Goal: Transaction & Acquisition: Book appointment/travel/reservation

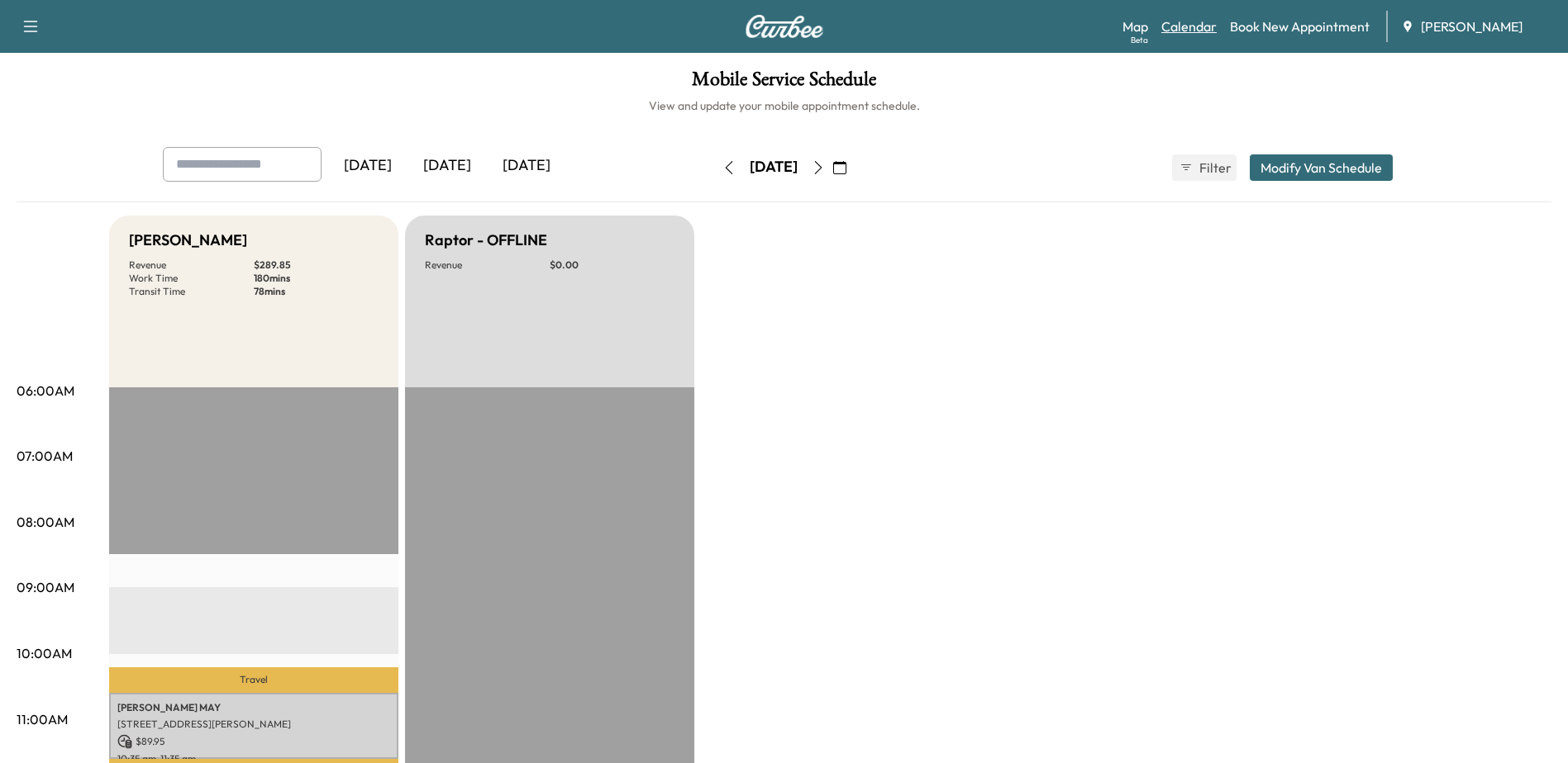
click at [1170, 18] on link "Calendar" at bounding box center [1189, 26] width 56 height 20
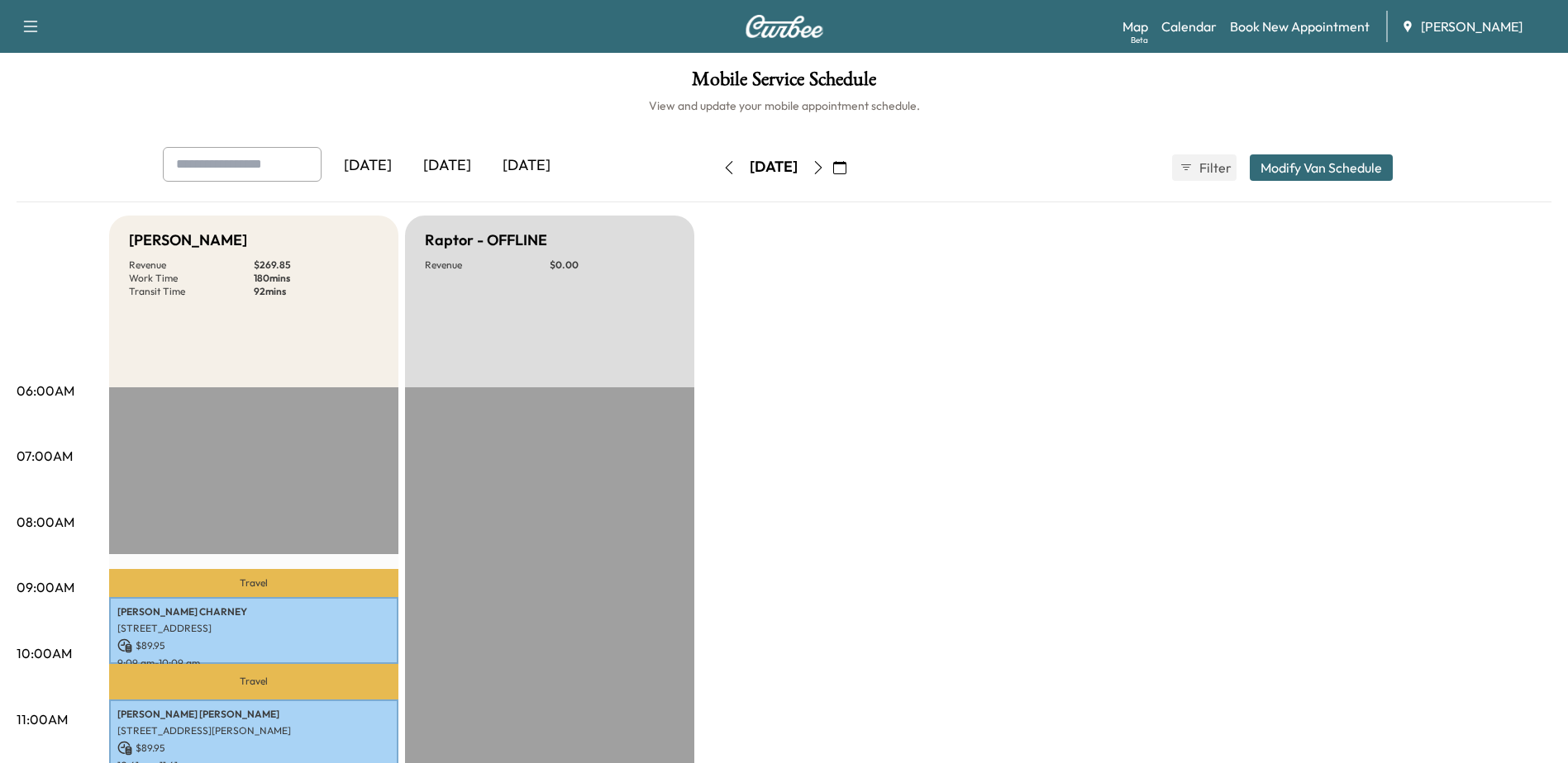
click at [826, 163] on icon "button" at bounding box center [818, 168] width 14 height 14
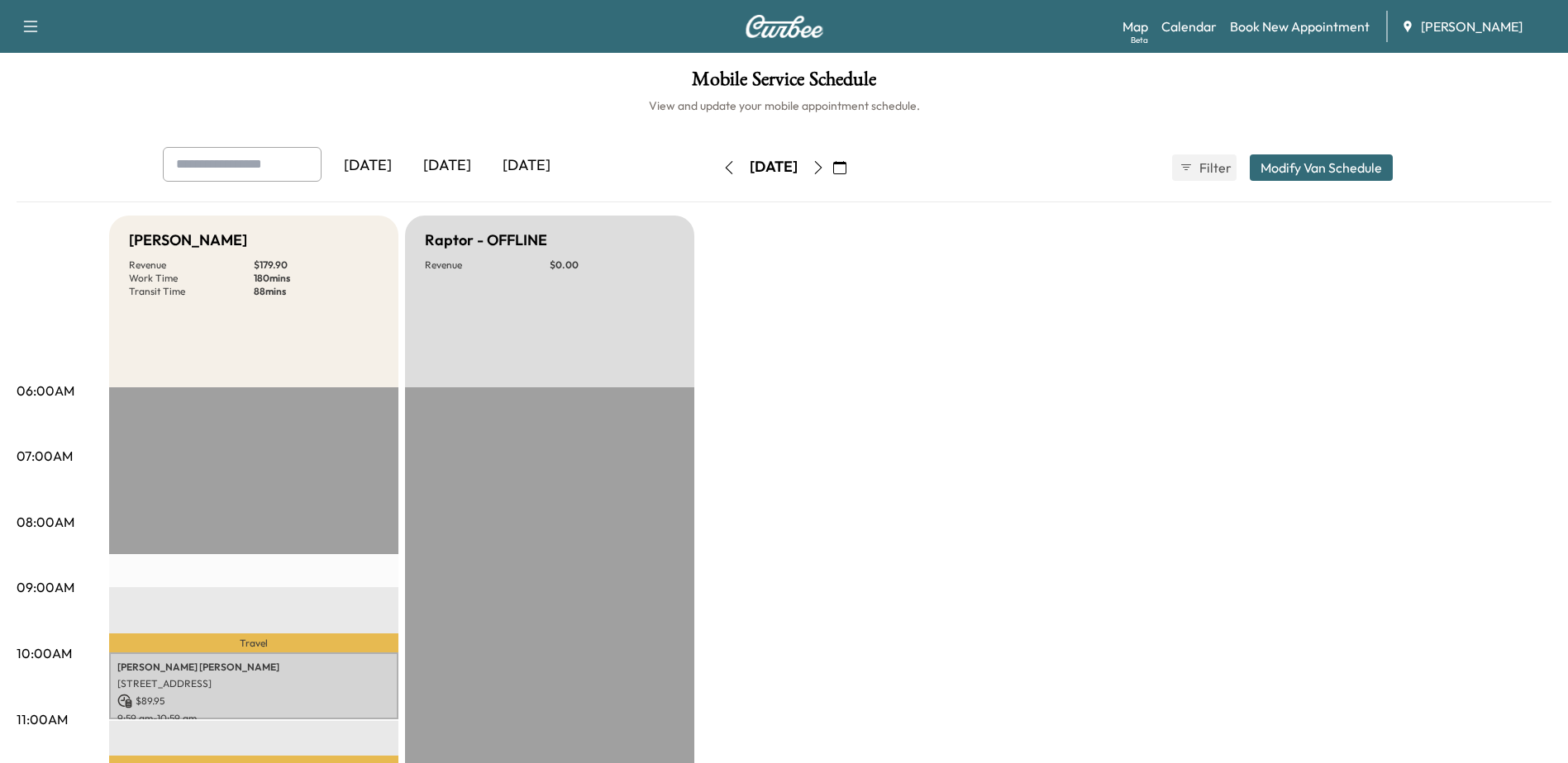
click at [826, 163] on icon "button" at bounding box center [818, 168] width 14 height 14
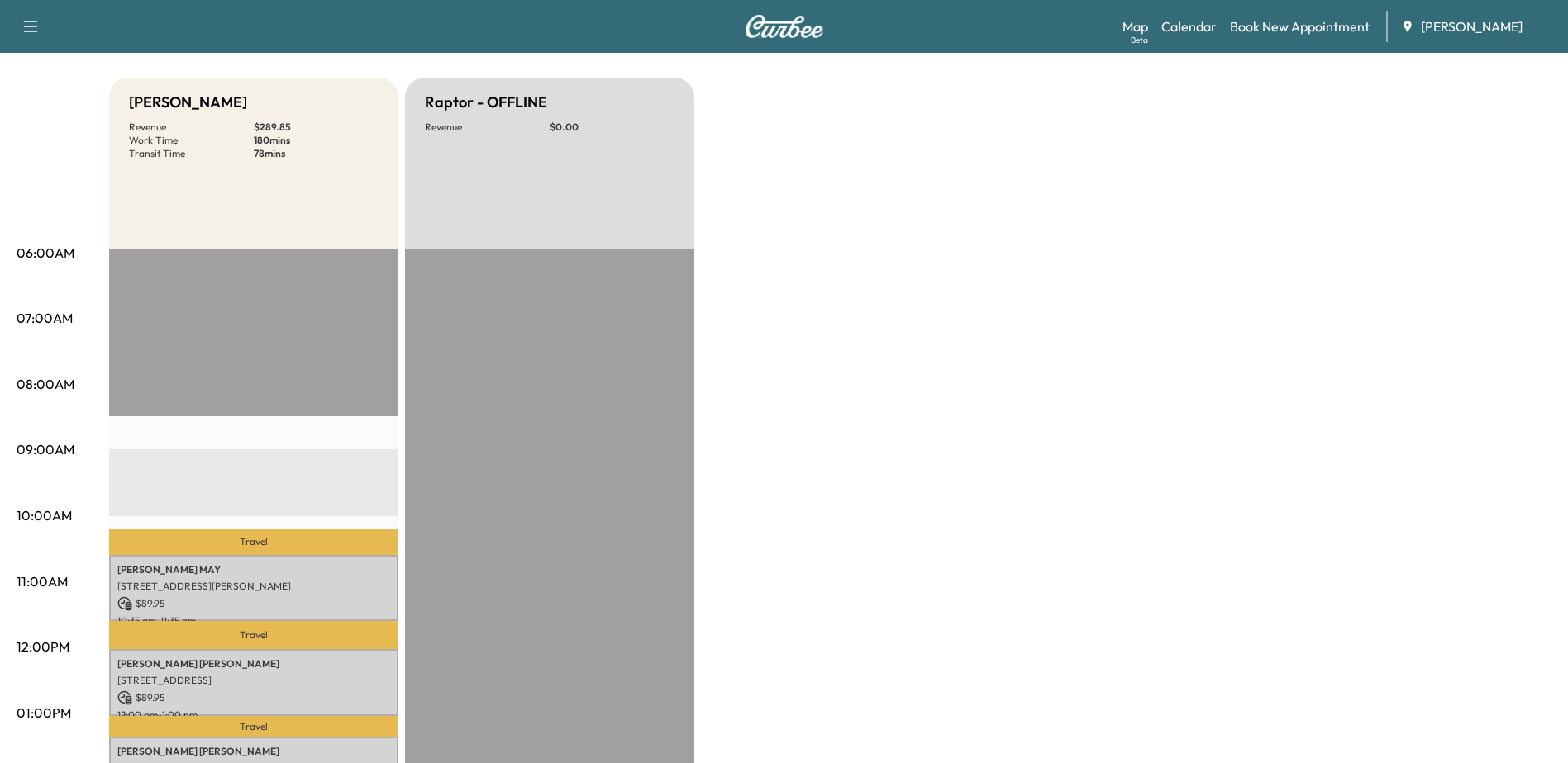
scroll to position [83, 0]
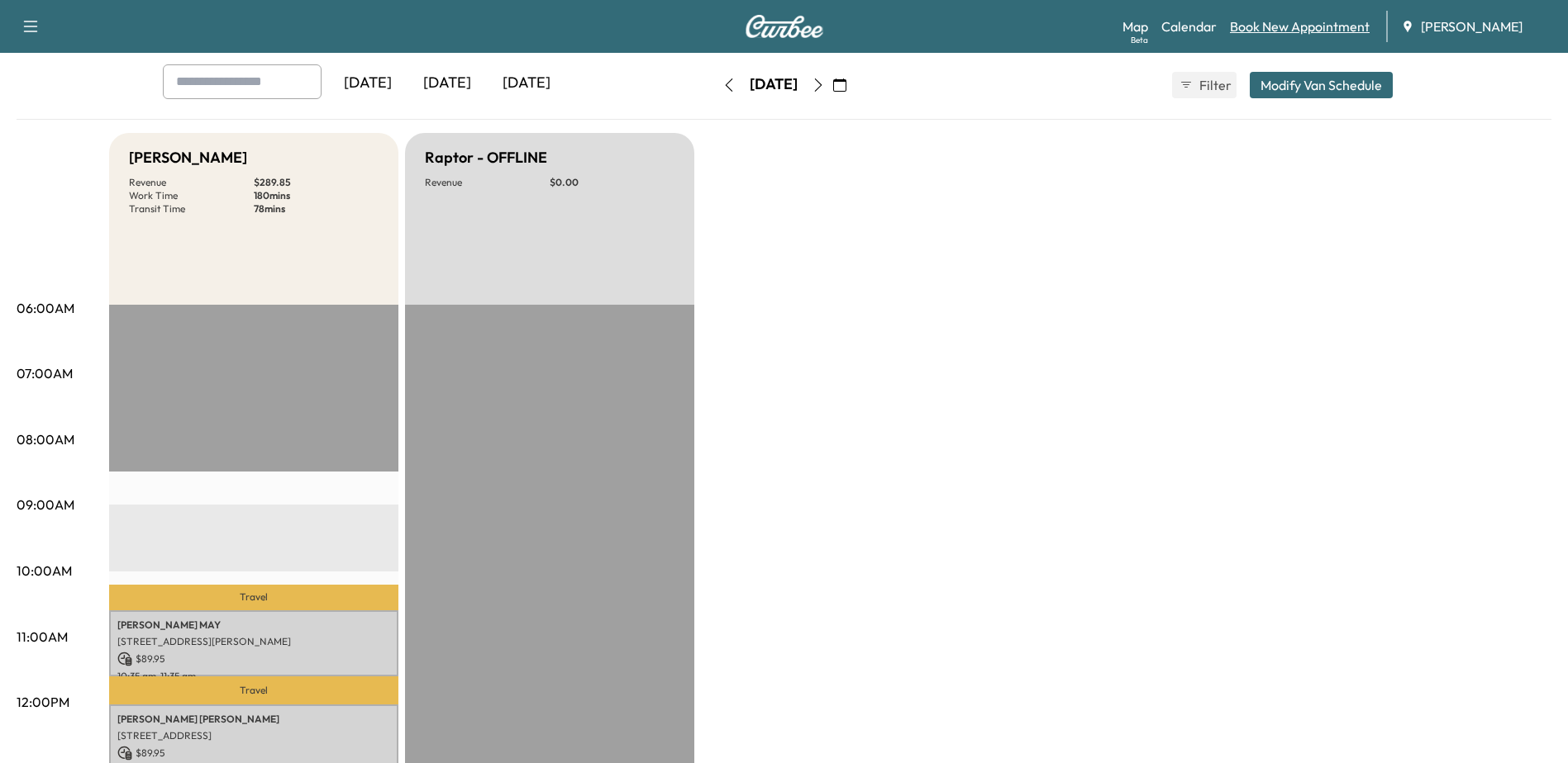
click at [1303, 19] on link "Book New Appointment" at bounding box center [1300, 26] width 140 height 20
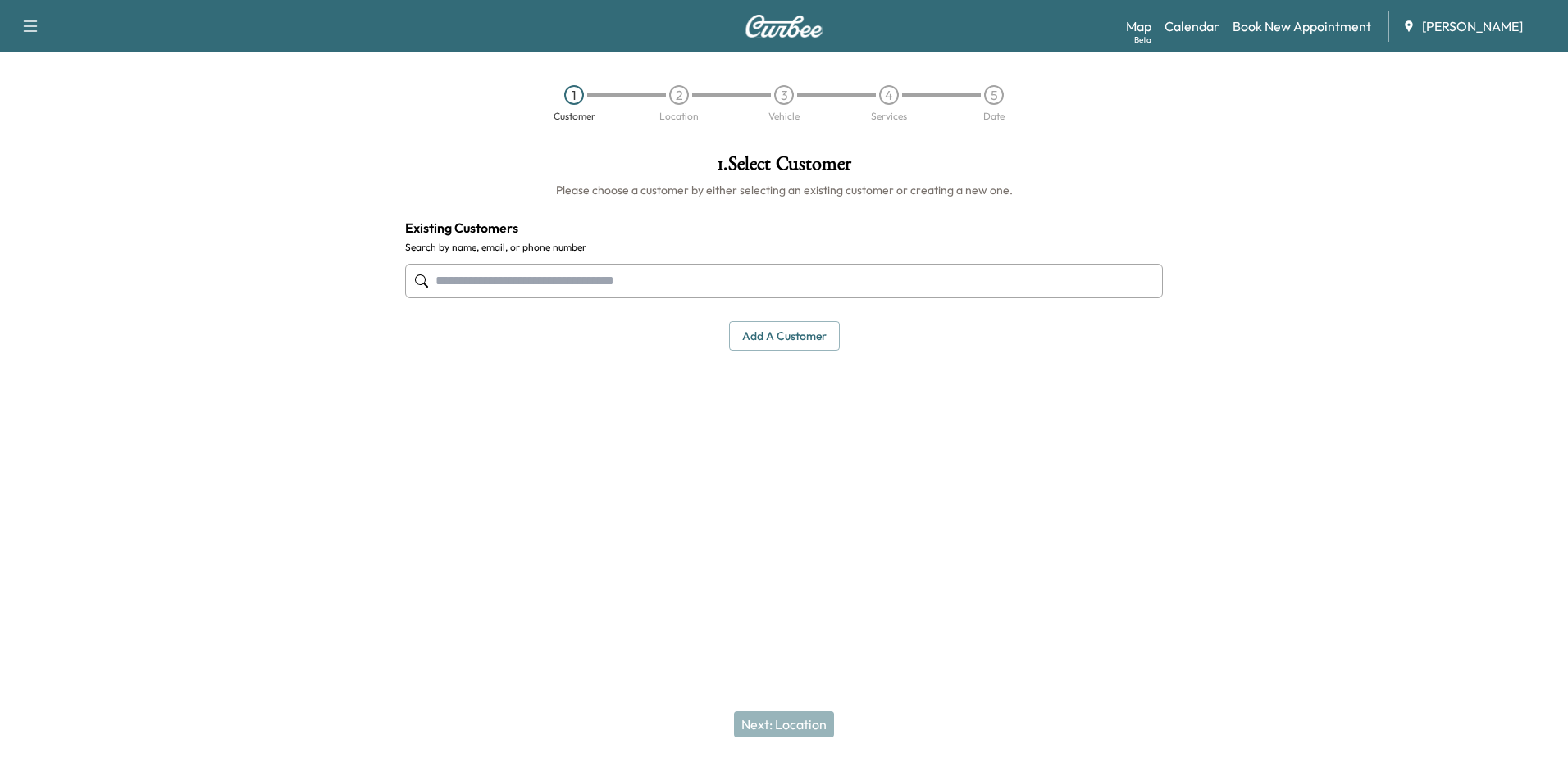
drag, startPoint x: 904, startPoint y: 270, endPoint x: 922, endPoint y: 267, distance: 18.2
click at [904, 270] on input "text" at bounding box center [784, 281] width 757 height 34
click at [865, 284] on input "text" at bounding box center [784, 281] width 757 height 34
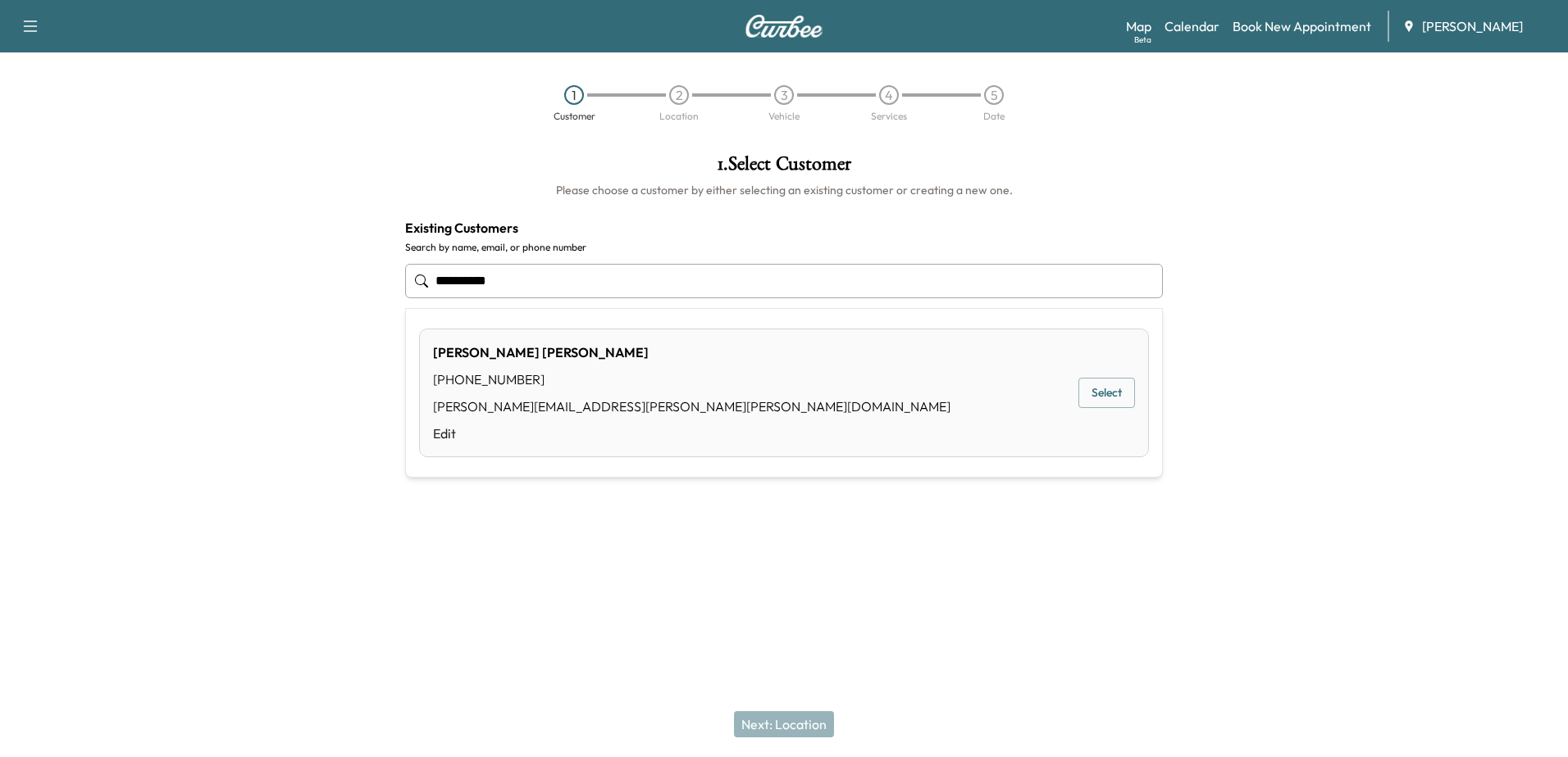
click at [1126, 381] on button "Select" at bounding box center [1107, 393] width 57 height 31
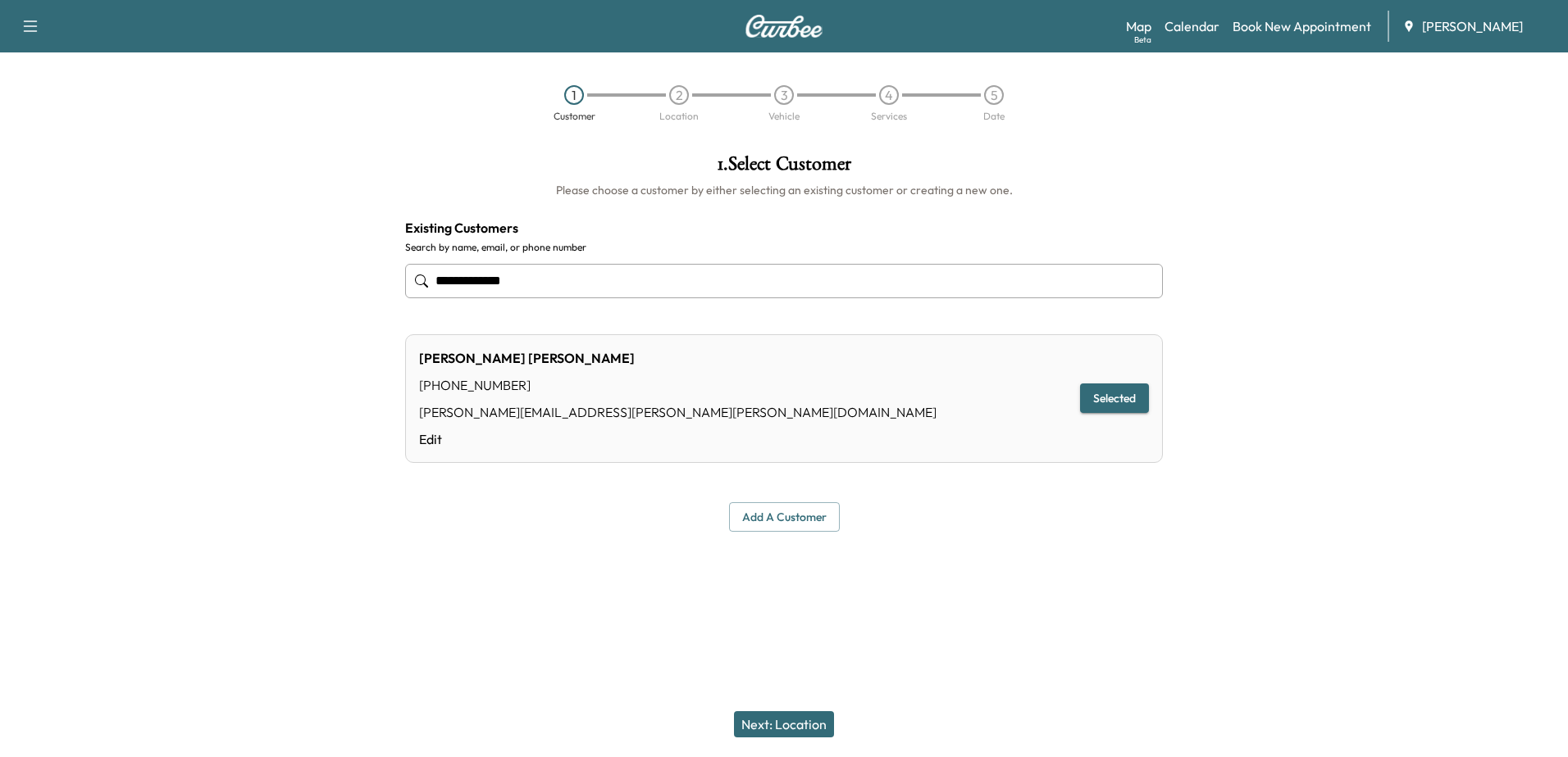
type input "**********"
click at [802, 720] on button "Next: Location" at bounding box center [784, 724] width 100 height 26
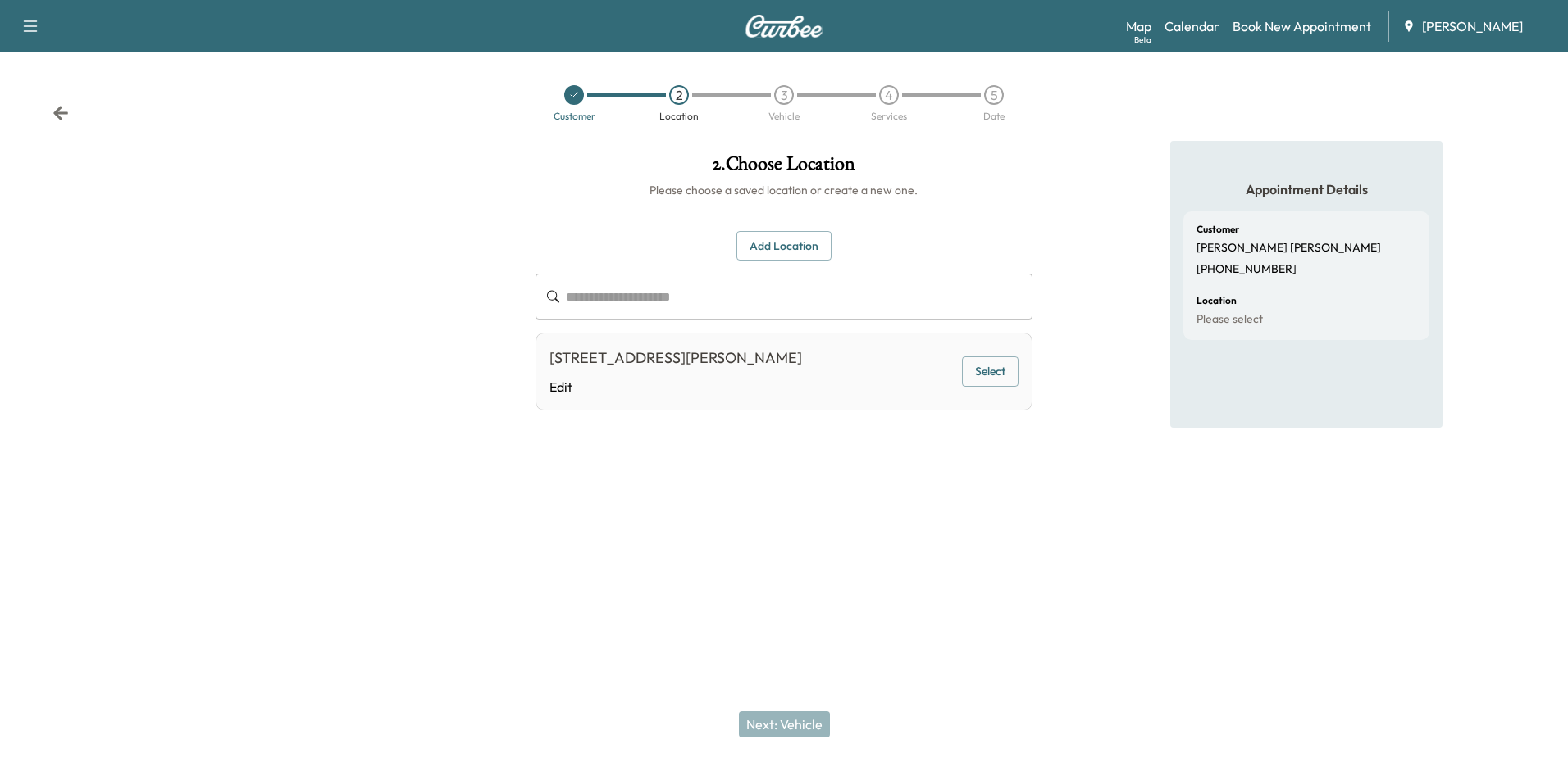
click at [952, 377] on div "[STREET_ADDRESS][PERSON_NAME] Edit Select" at bounding box center [784, 372] width 496 height 78
click at [994, 374] on button "Select" at bounding box center [990, 372] width 57 height 31
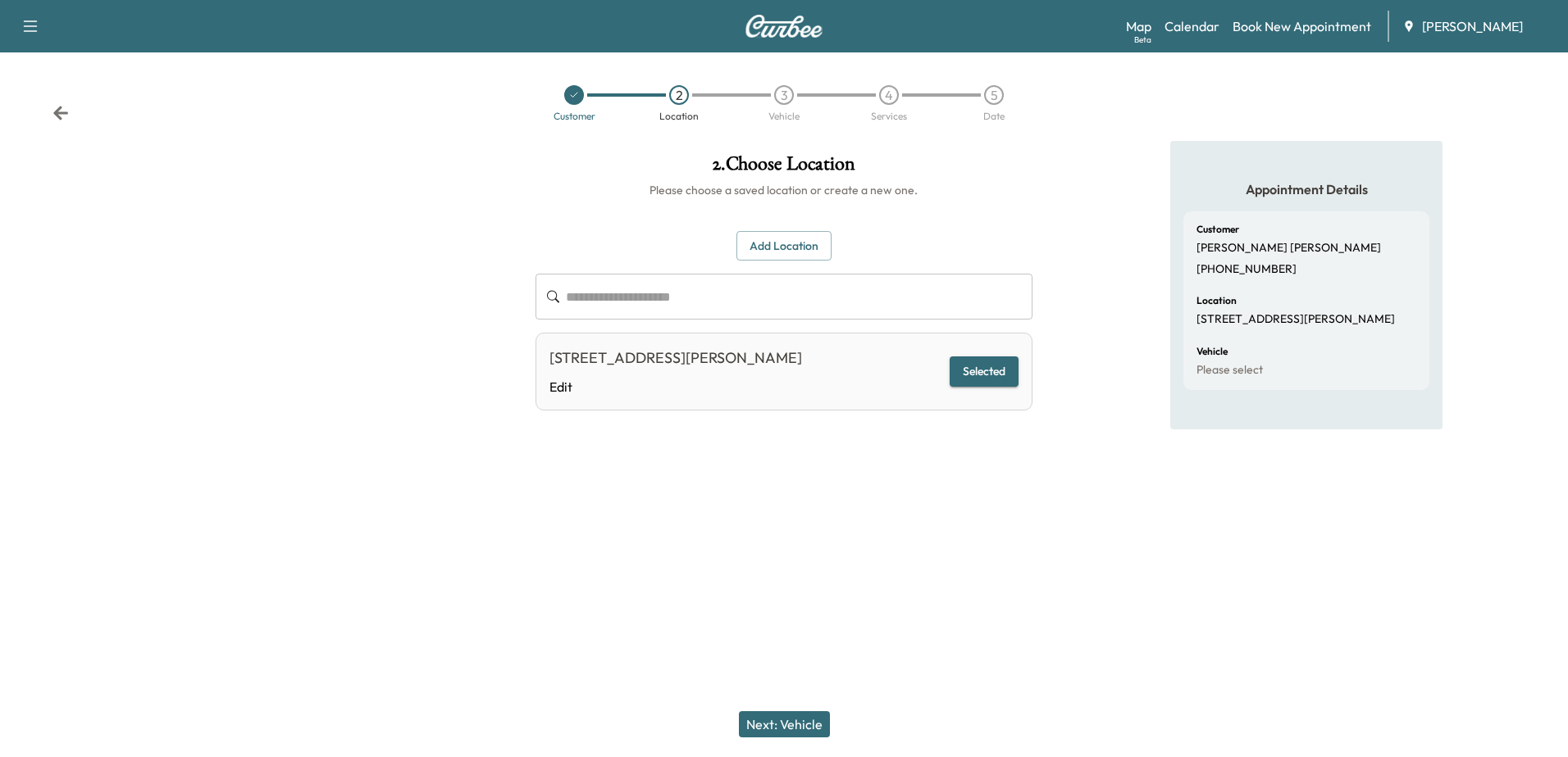
click at [784, 723] on button "Next: Vehicle" at bounding box center [784, 724] width 91 height 26
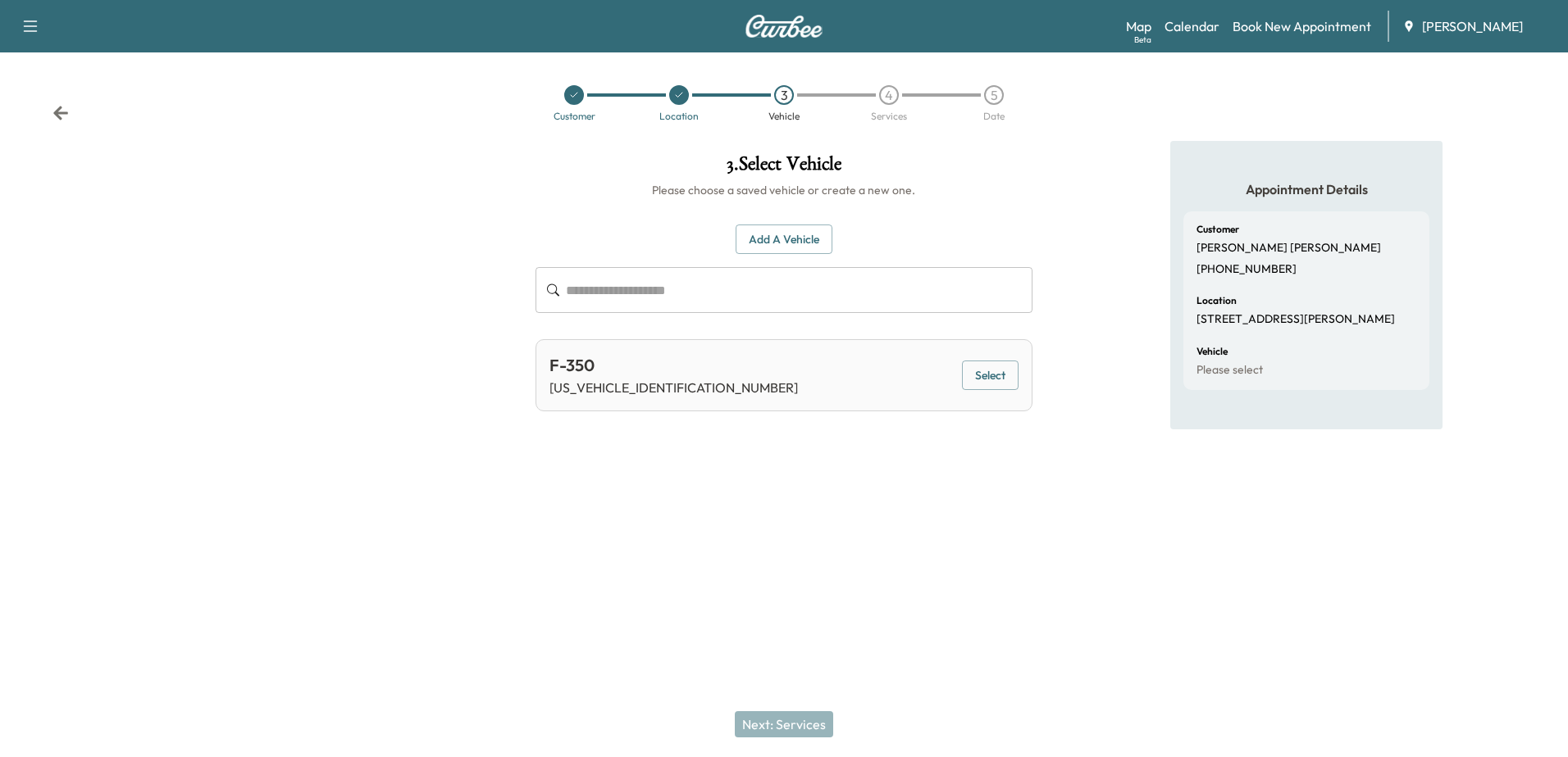
click at [968, 359] on div "F-350 [US_VEHICLE_IDENTIFICATION_NUMBER] Select" at bounding box center [784, 375] width 496 height 72
click at [974, 364] on button "Select" at bounding box center [990, 376] width 57 height 31
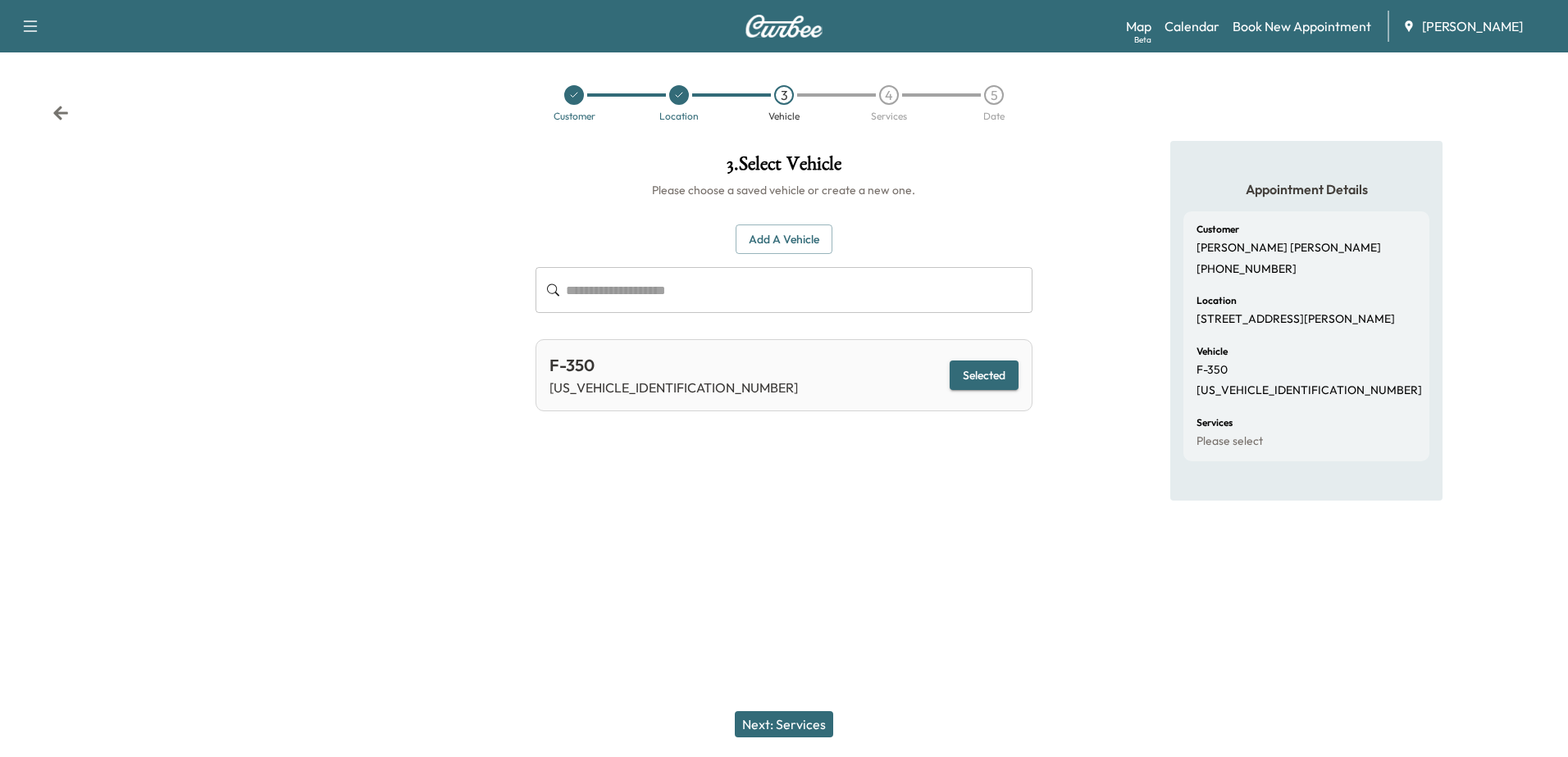
click at [740, 723] on button "Next: Services" at bounding box center [784, 724] width 99 height 26
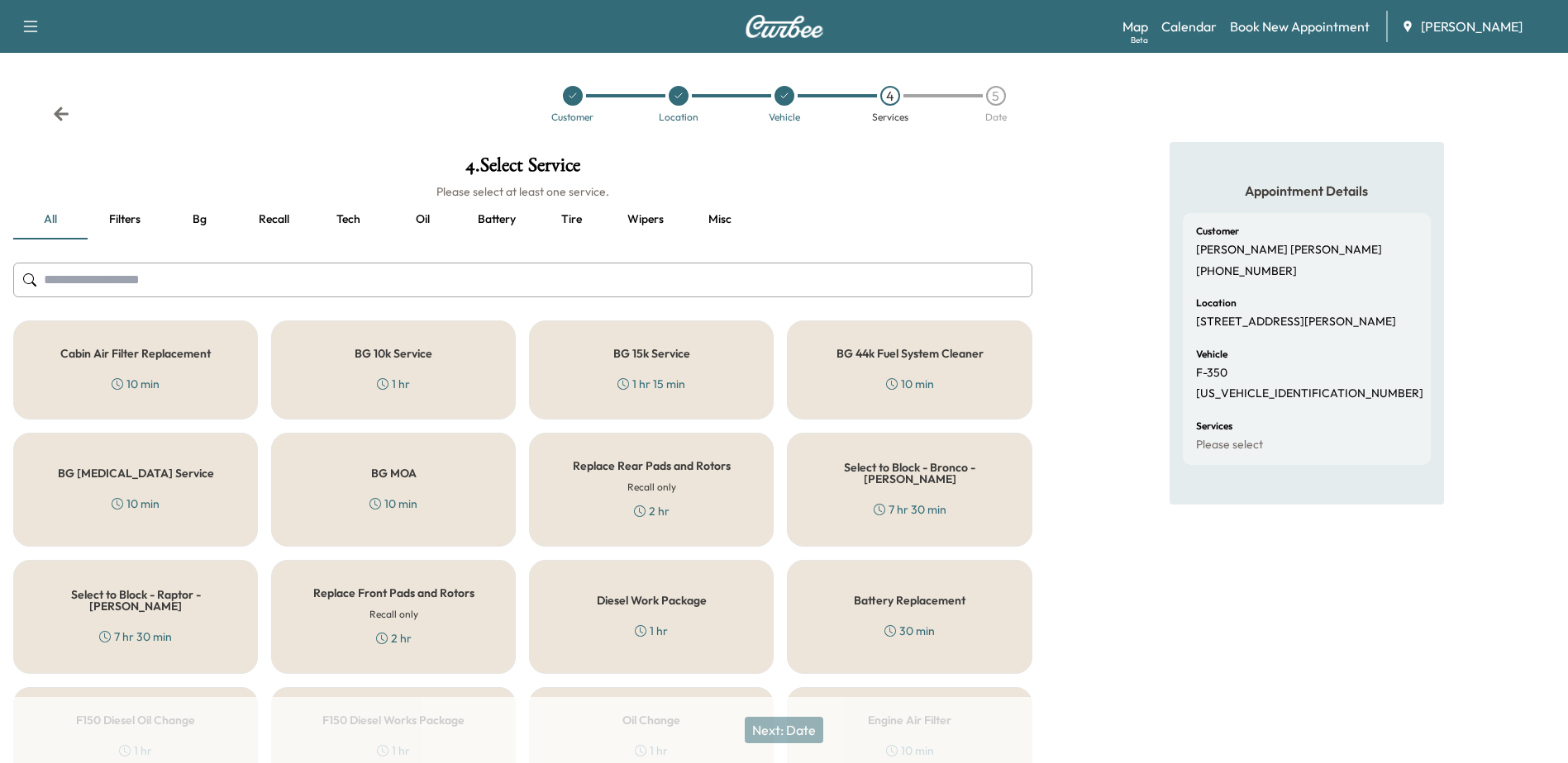
click at [430, 224] on button "Oil" at bounding box center [422, 220] width 75 height 40
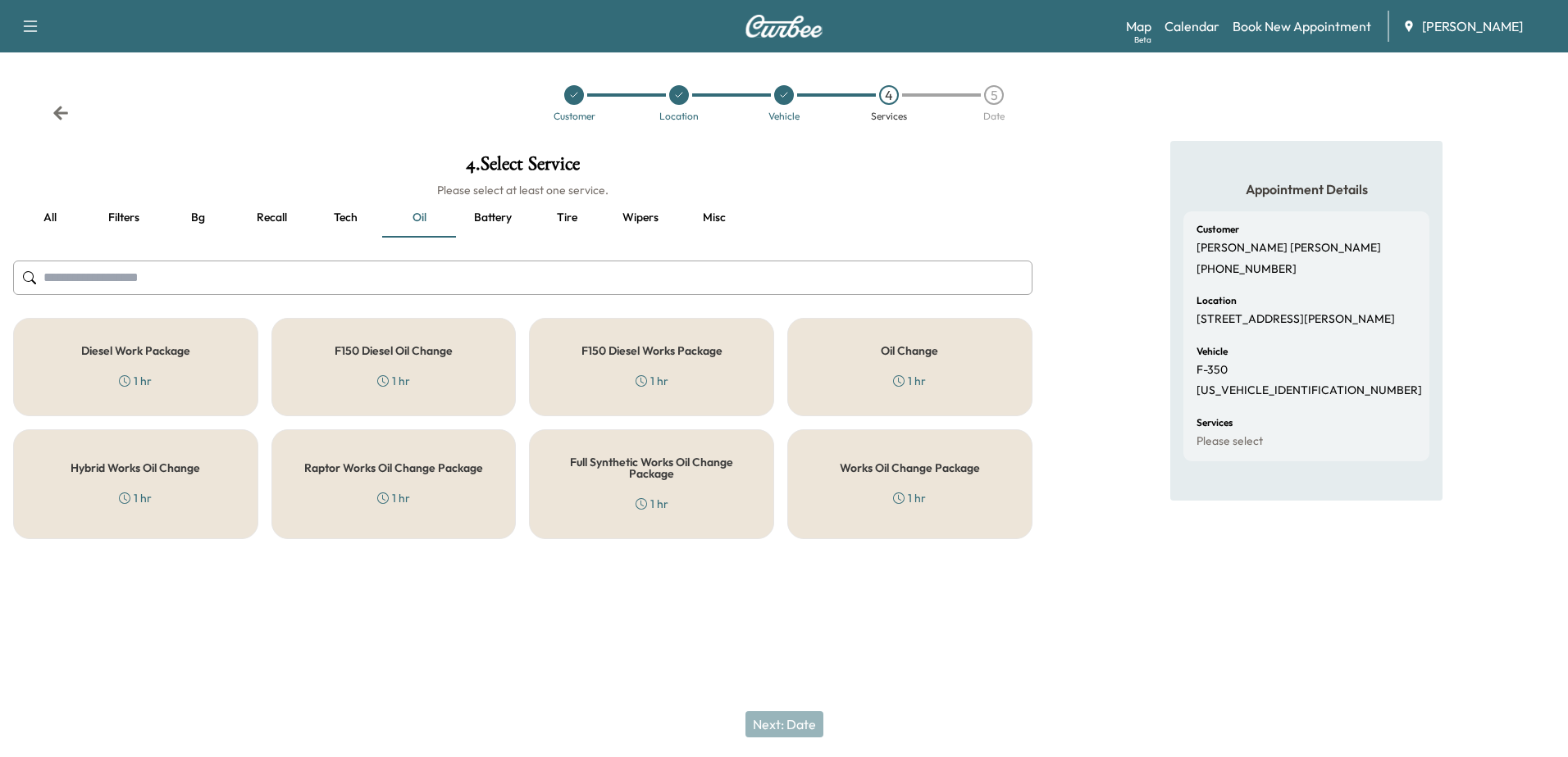
click at [626, 376] on div "F150 Diesel Works Package 1 hr" at bounding box center [651, 367] width 245 height 99
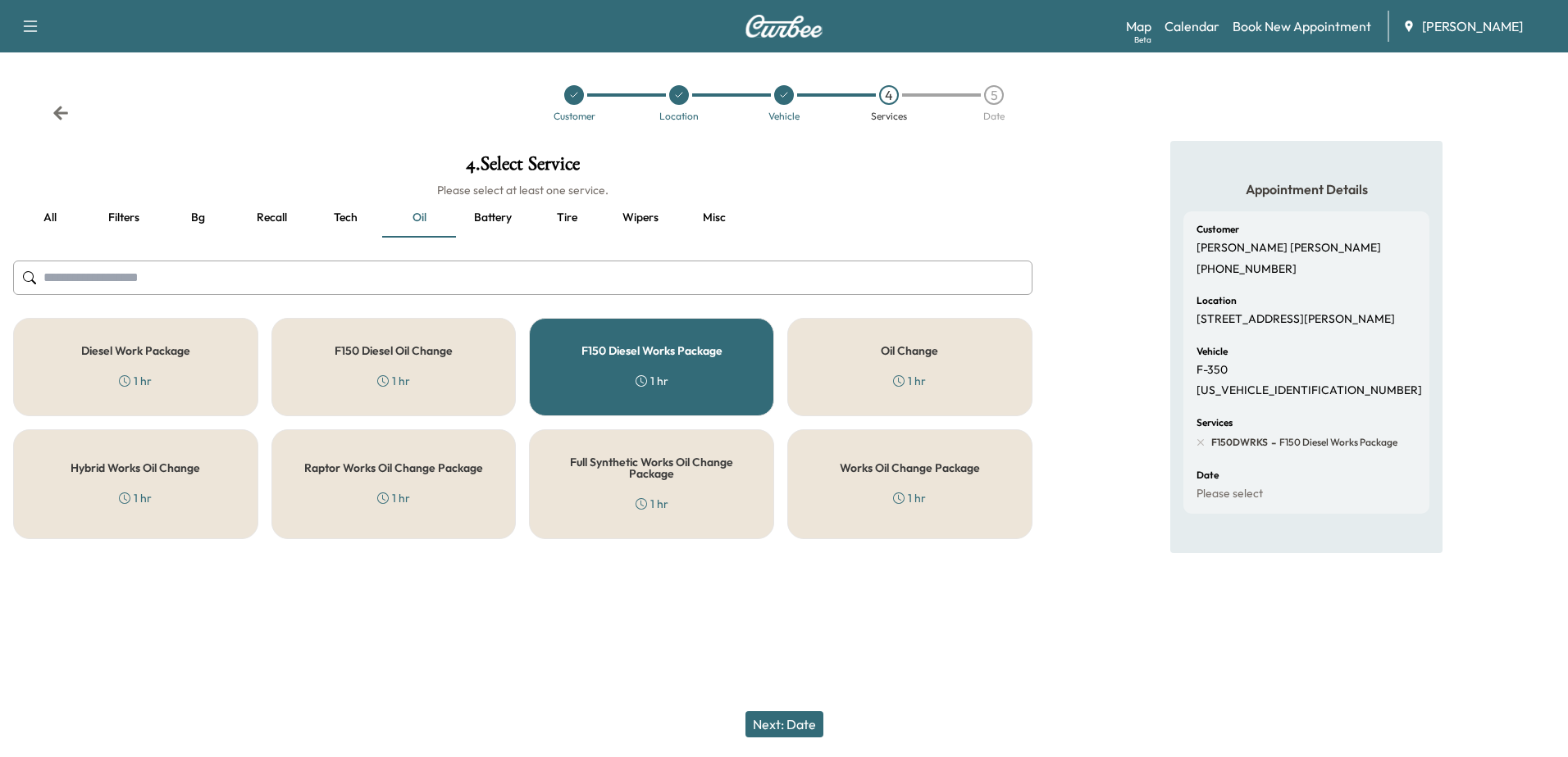
click at [786, 715] on button "Next: Date" at bounding box center [784, 724] width 78 height 26
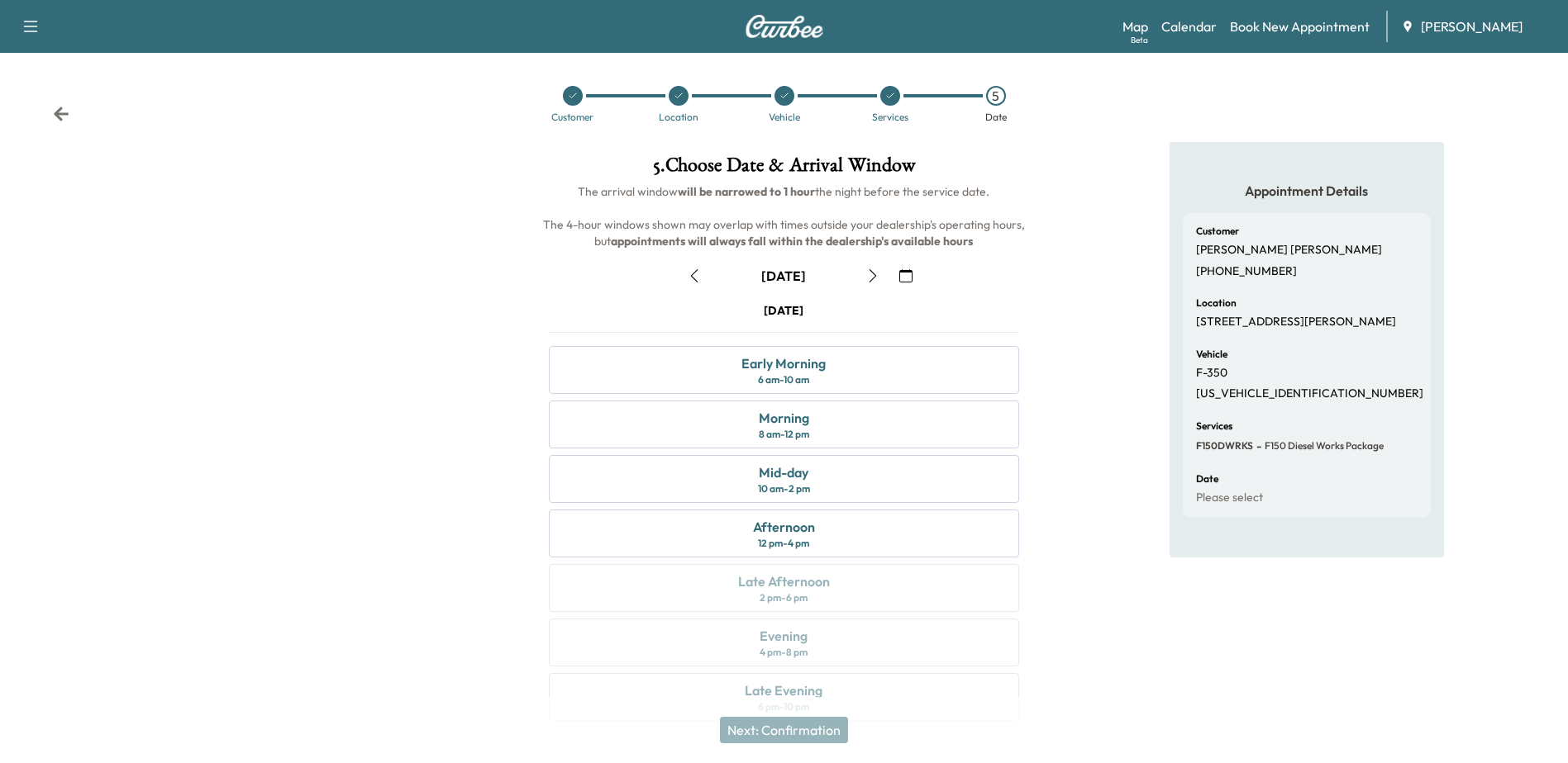
click at [870, 277] on icon "button" at bounding box center [873, 275] width 14 height 14
click at [1105, 262] on div "Appointment Details Customer [PERSON_NAME] [PHONE_NUMBER] Location [STREET_ADDR…" at bounding box center [1307, 441] width 523 height 599
click at [898, 530] on div "Afternoon 12 pm - 4 pm" at bounding box center [784, 533] width 470 height 48
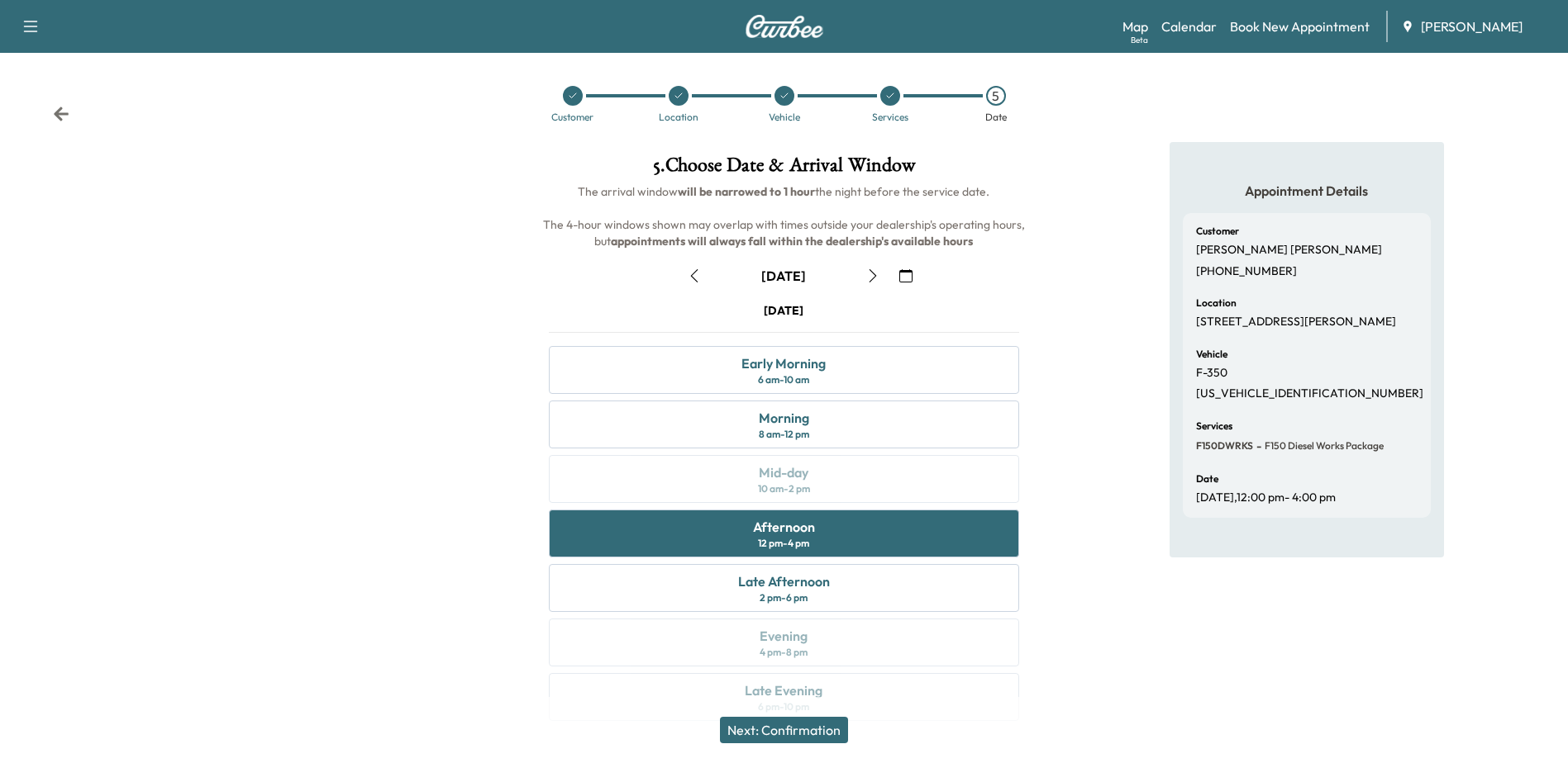
click at [819, 727] on button "Next: Confirmation" at bounding box center [784, 730] width 128 height 26
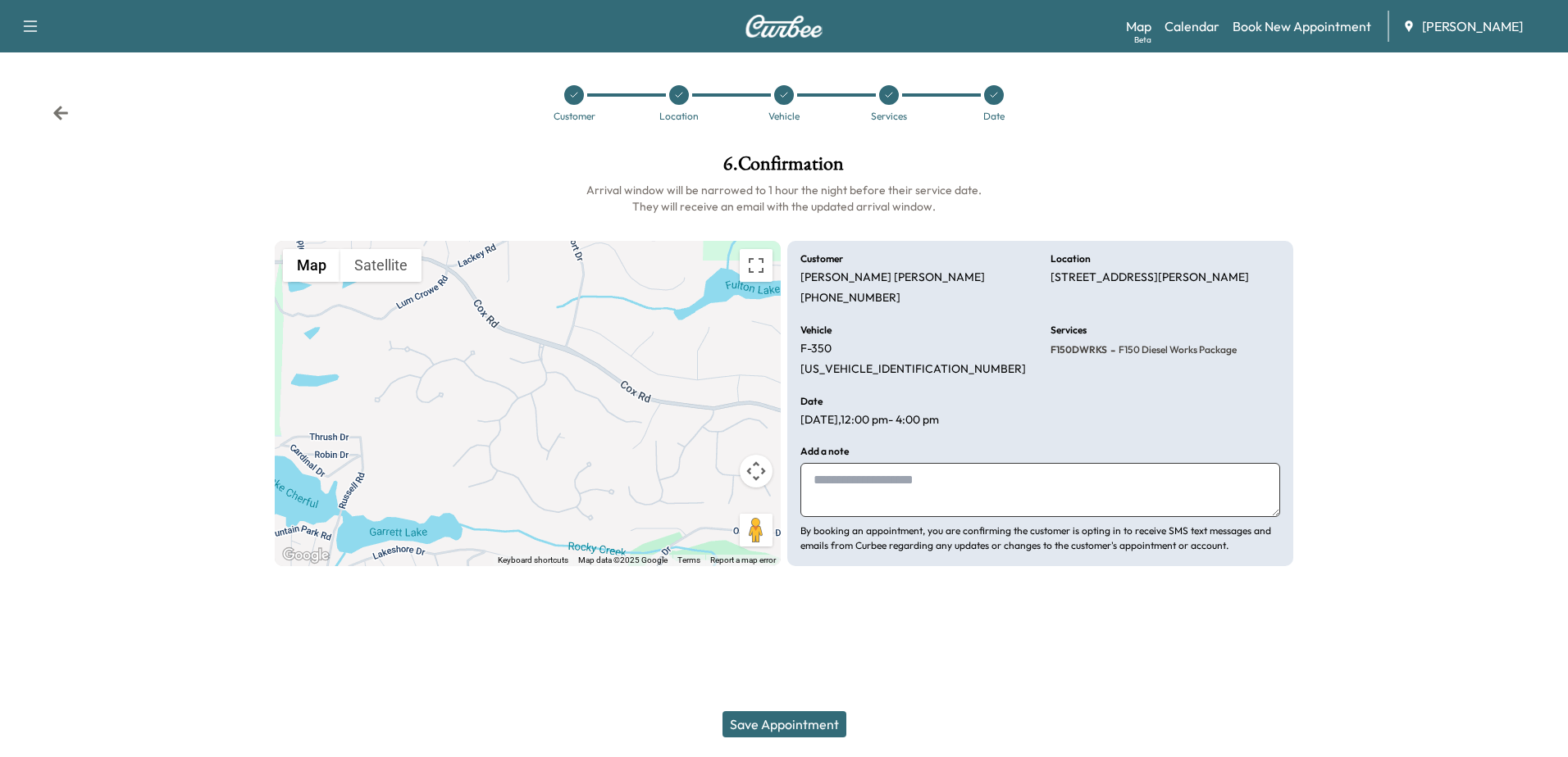
click at [1041, 634] on div "Support Log Out Map Beta Calendar Book New Appointment [PERSON_NAME] Customer L…" at bounding box center [784, 378] width 1568 height 757
click at [790, 720] on button "Save Appointment" at bounding box center [784, 724] width 124 height 26
